Goal: Task Accomplishment & Management: Use online tool/utility

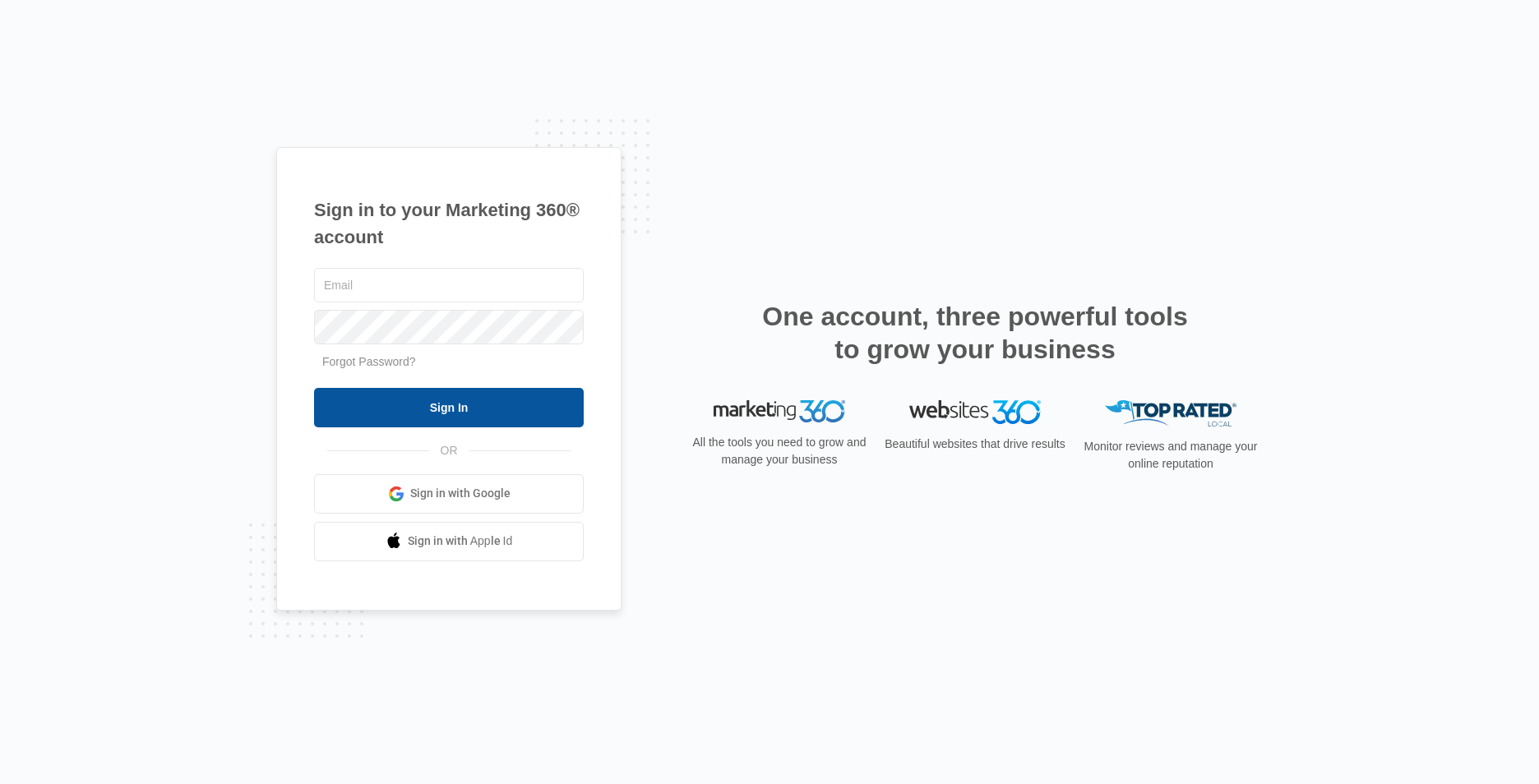
type input "[EMAIL_ADDRESS][DOMAIN_NAME]"
click at [380, 407] on input "Sign In" at bounding box center [450, 408] width 270 height 40
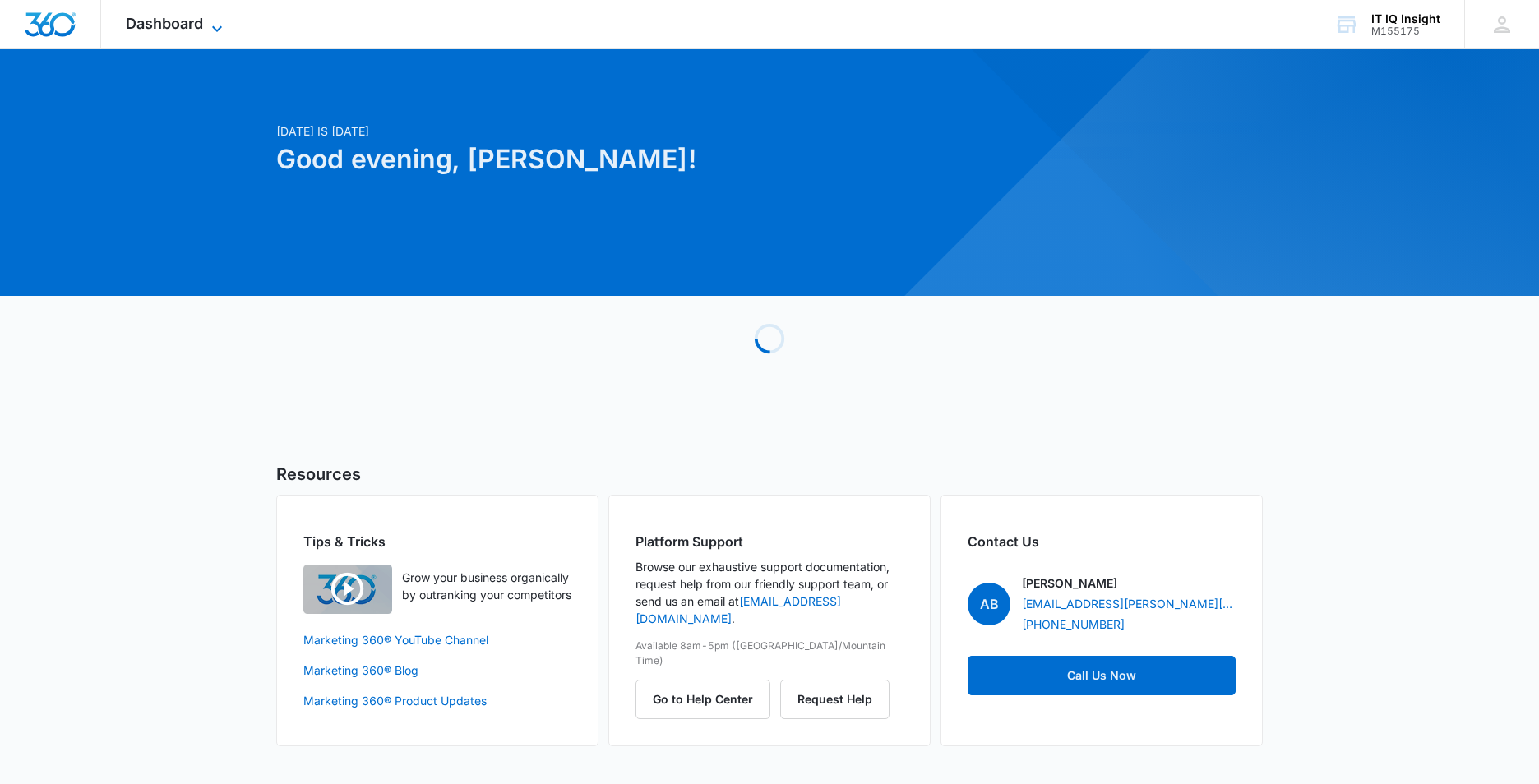
click at [215, 19] on icon at bounding box center [218, 29] width 20 height 20
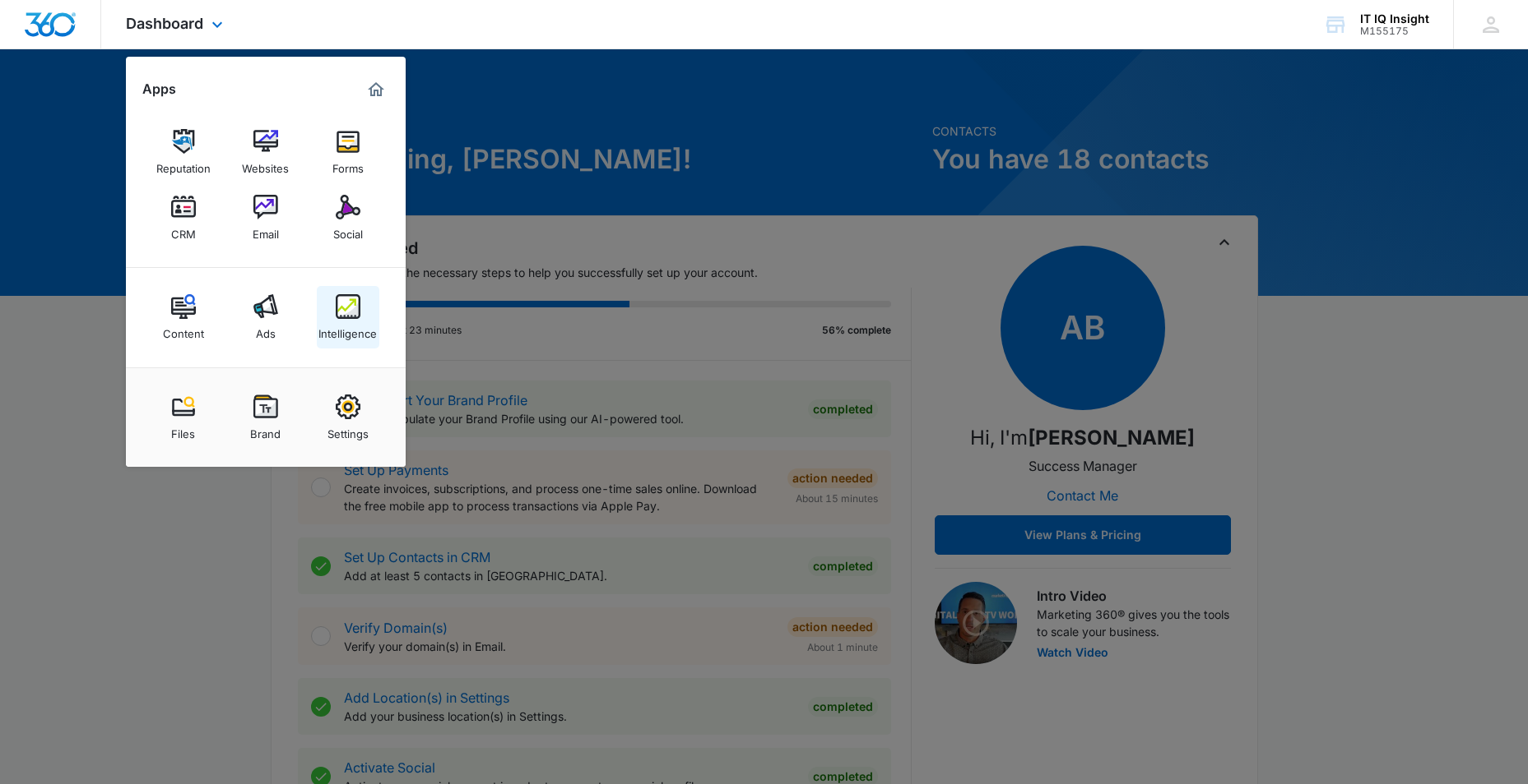
click at [354, 310] on img at bounding box center [347, 306] width 24 height 24
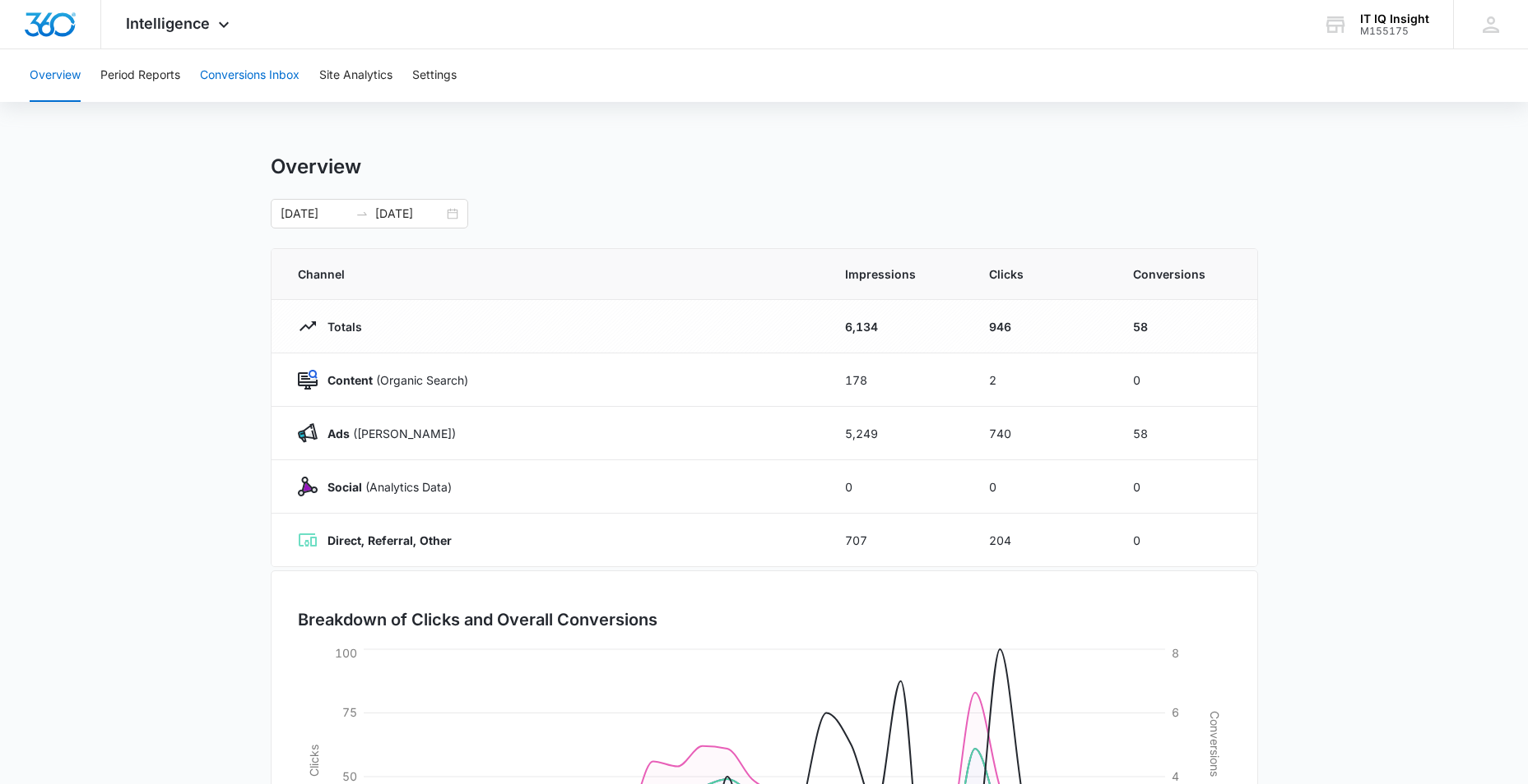
click at [240, 77] on button "Conversions Inbox" at bounding box center [249, 75] width 100 height 53
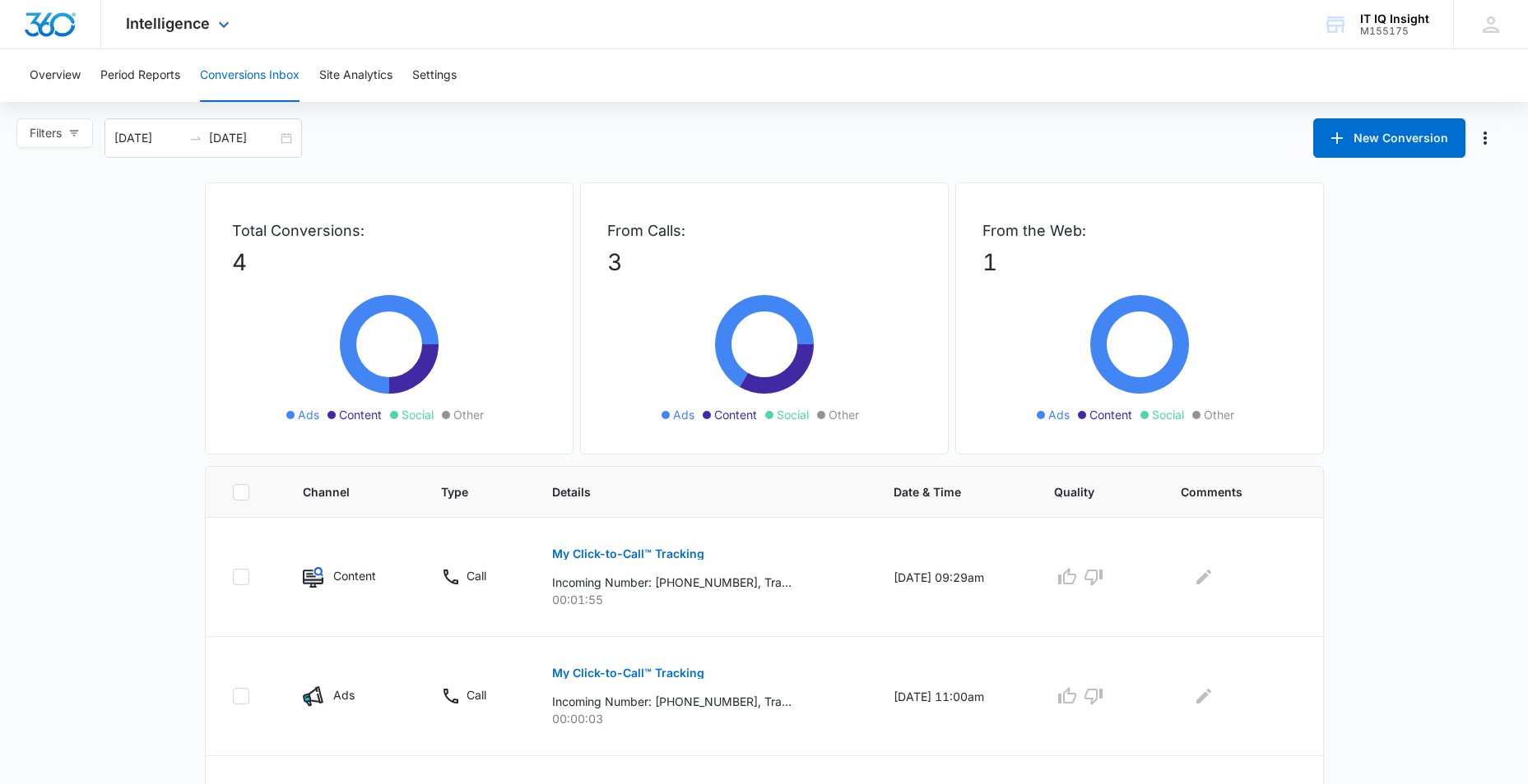
drag, startPoint x: 220, startPoint y: 21, endPoint x: 231, endPoint y: 14, distance: 13.0
click at [231, 16] on div "Intelligence Apps Reputation Websites Forms CRM Email Social Content Ads Intell…" at bounding box center [180, 24] width 157 height 49
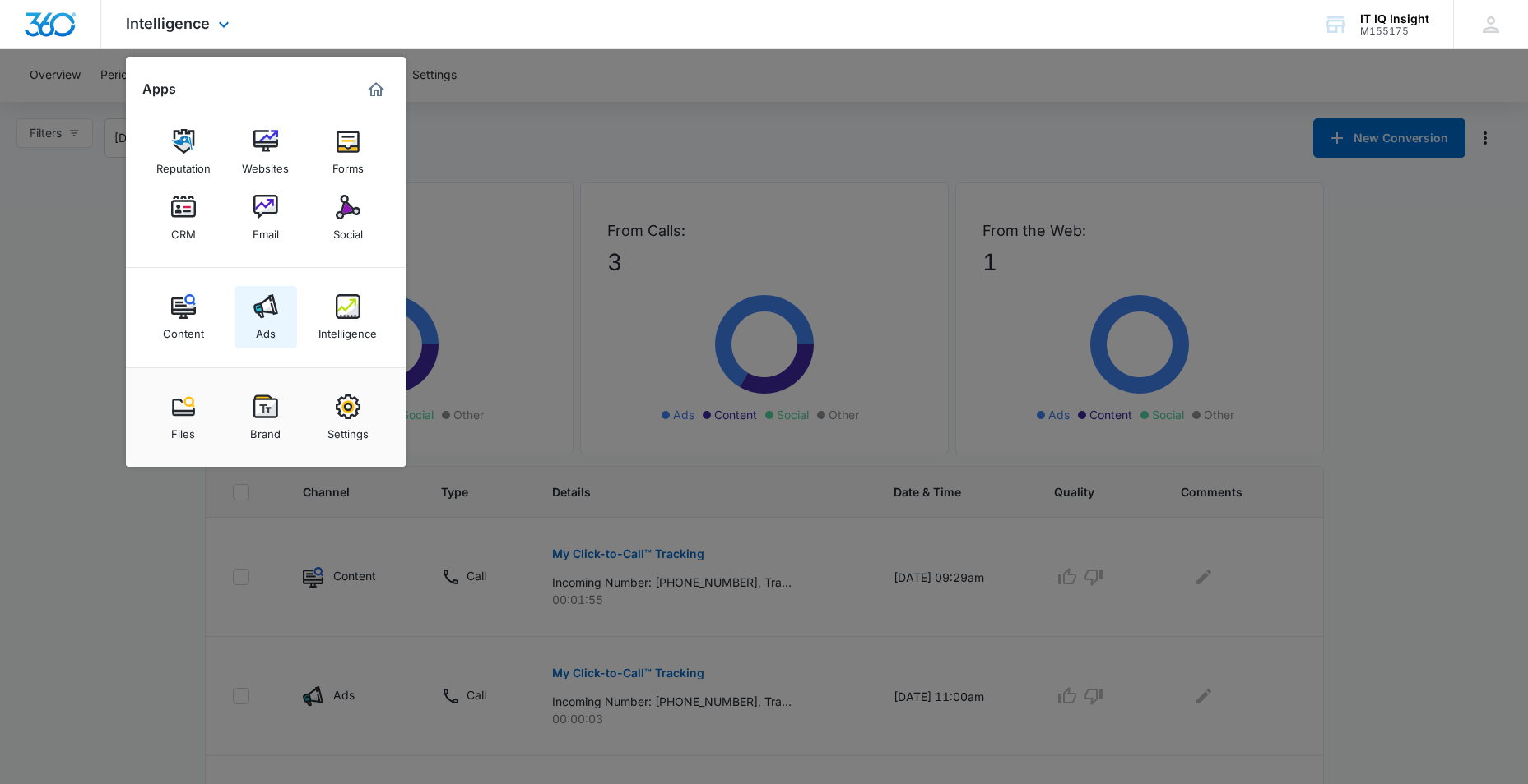
click at [272, 324] on div "Ads" at bounding box center [266, 330] width 20 height 22
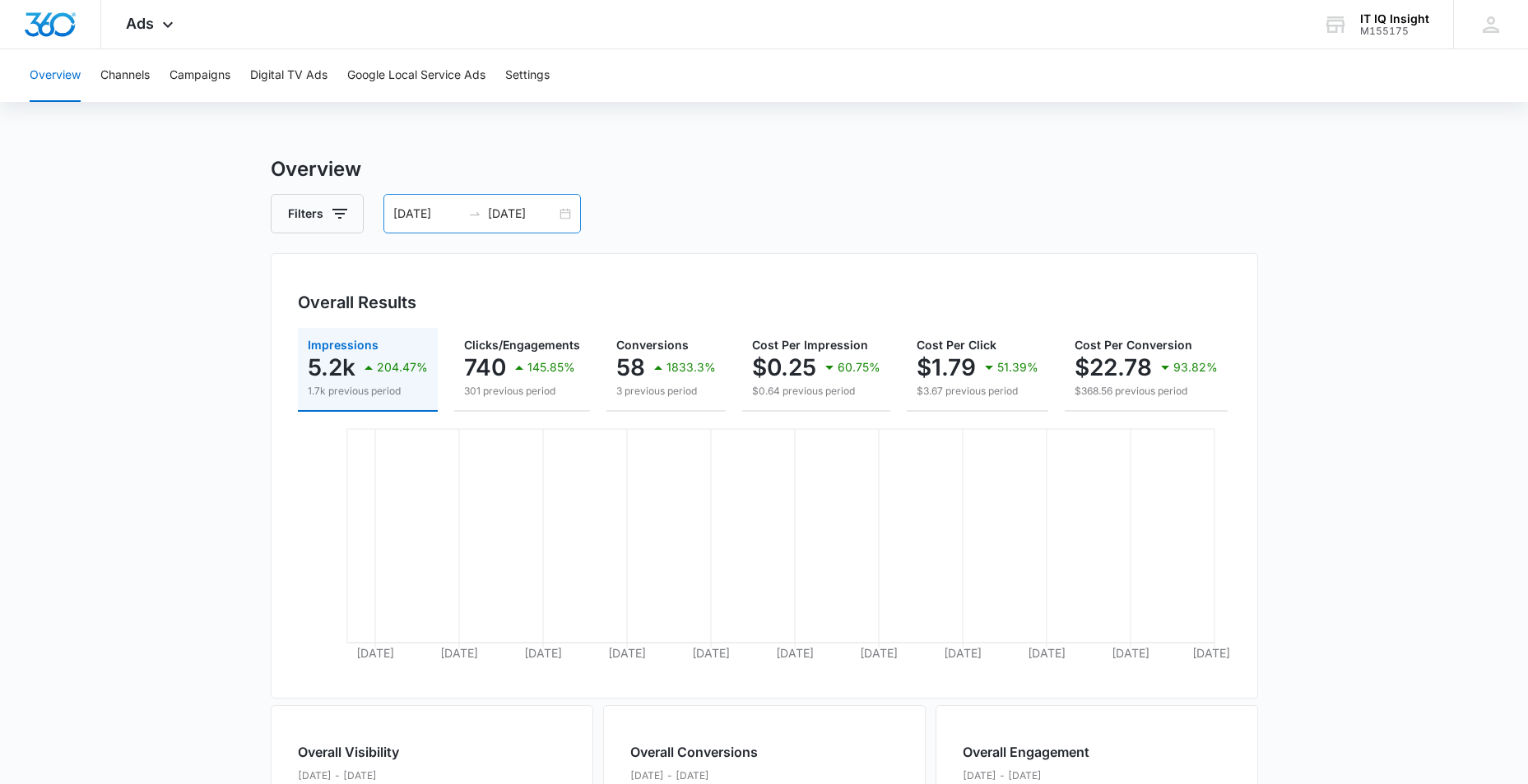
click at [414, 212] on input "[DATE]" at bounding box center [427, 214] width 68 height 18
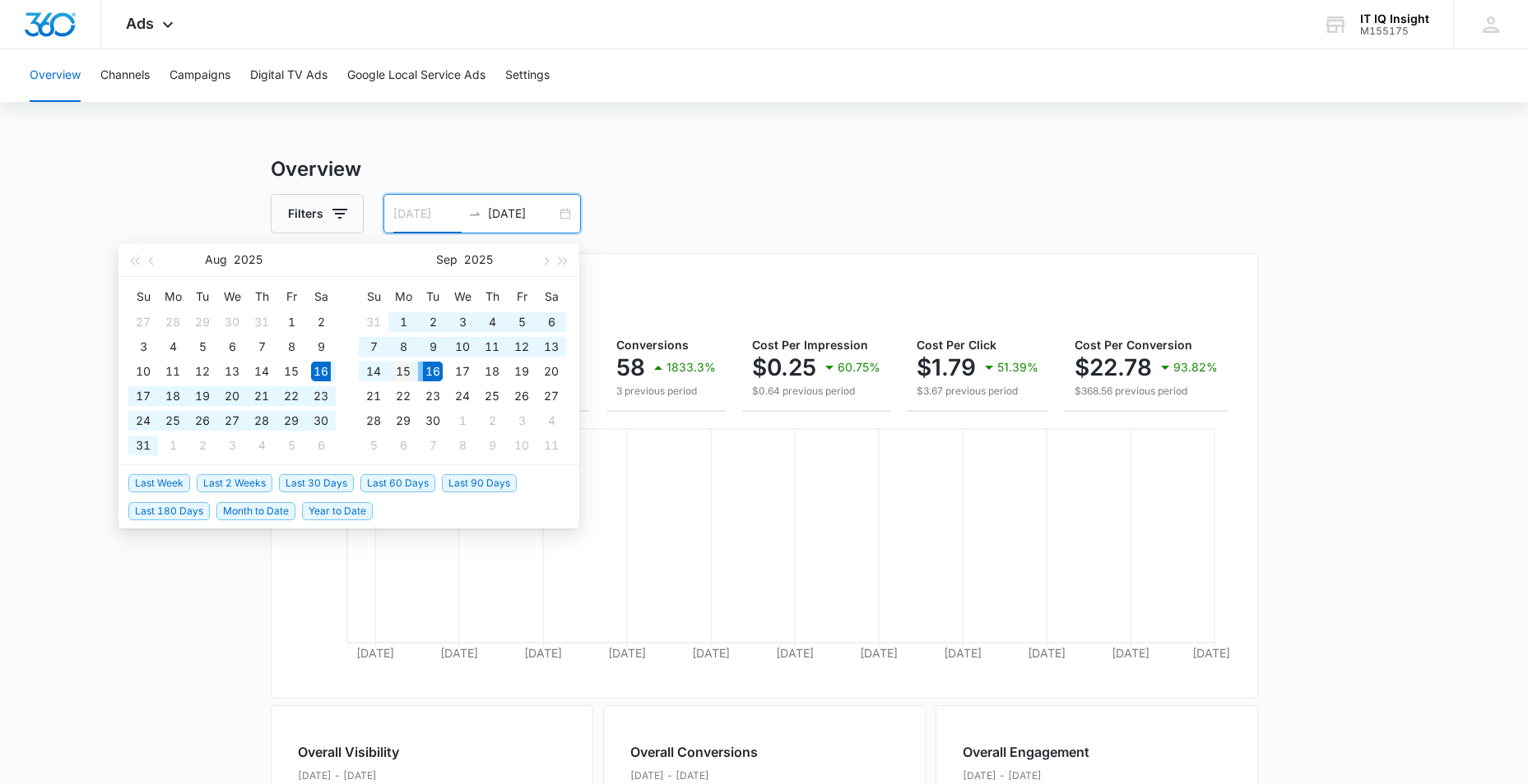
type input "[DATE]"
click at [401, 371] on div "15" at bounding box center [404, 372] width 20 height 20
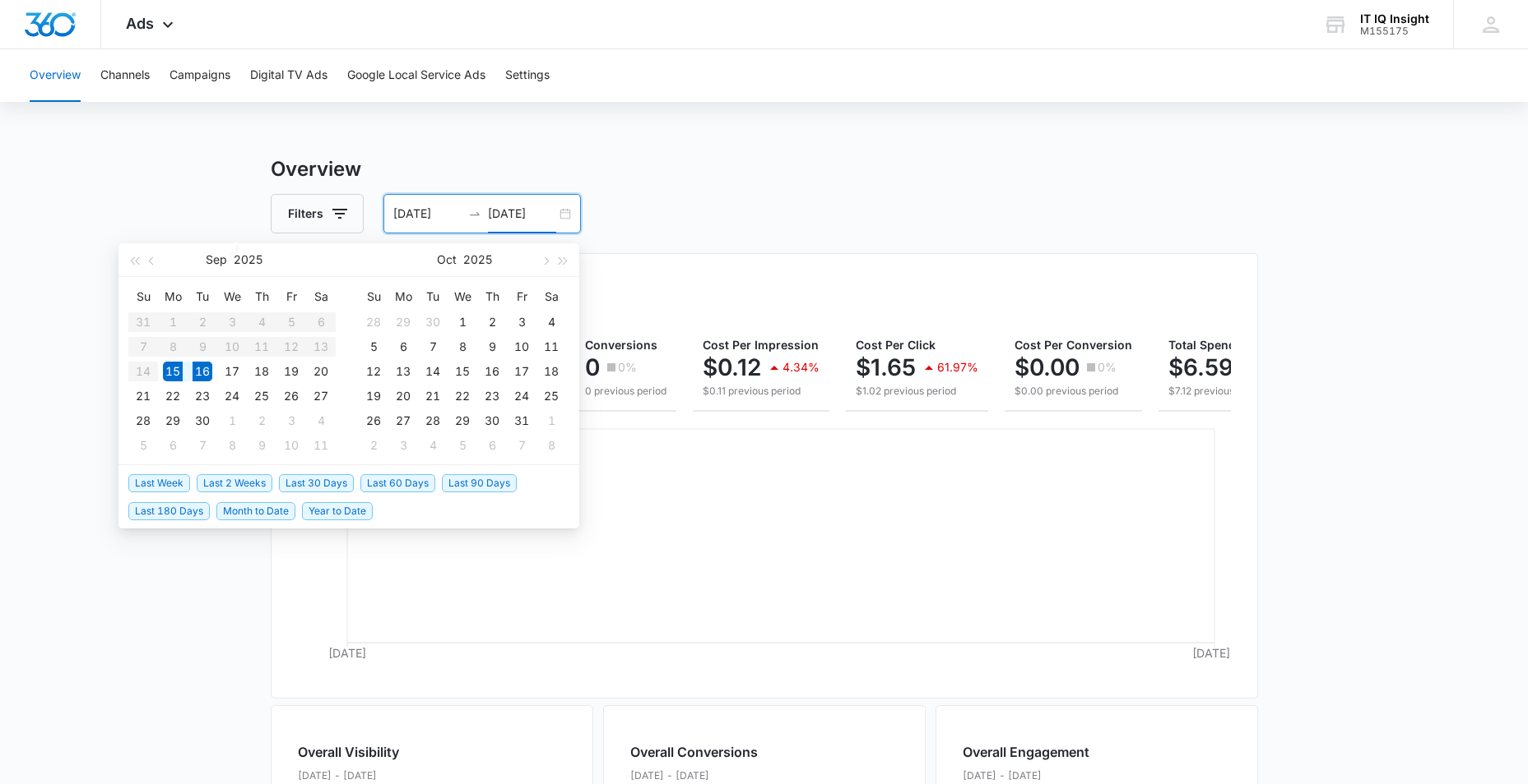
type input "[DATE]"
click at [204, 371] on div "16" at bounding box center [202, 372] width 20 height 20
